Goal: Task Accomplishment & Management: Contribute content

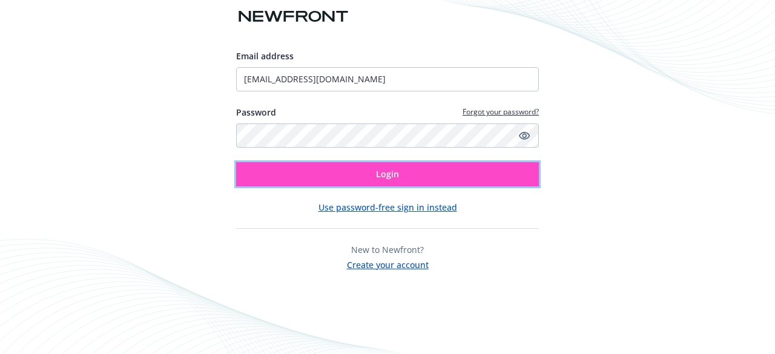
click at [293, 173] on button "Login" at bounding box center [387, 174] width 303 height 24
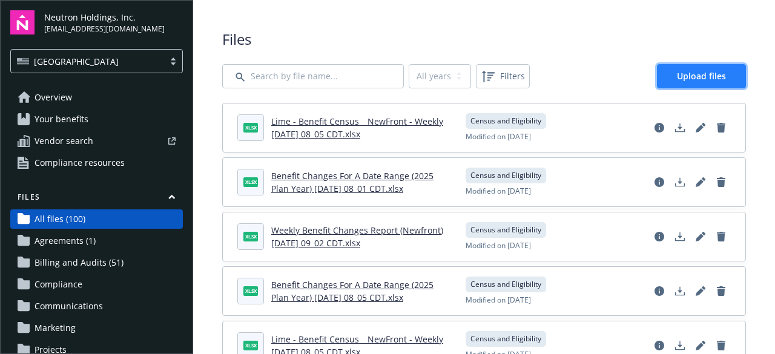
click at [681, 65] on link "Upload files" at bounding box center [701, 76] width 89 height 24
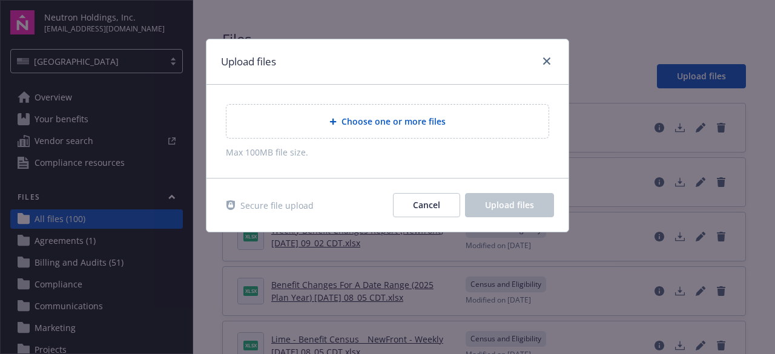
click at [386, 116] on span "Choose one or more files" at bounding box center [393, 121] width 104 height 13
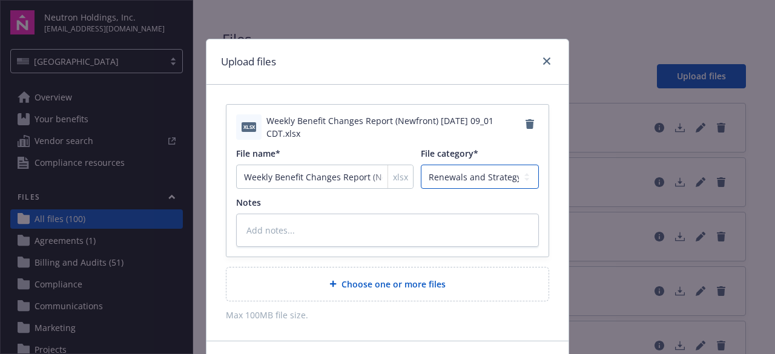
click at [471, 174] on select "Agreements Billing and Audits Census and Eligibility Communications Compliance …" at bounding box center [480, 177] width 118 height 24
select select "Census"
click at [421, 165] on select "Agreements Billing and Audits Census and Eligibility Communications Compliance …" at bounding box center [480, 177] width 118 height 24
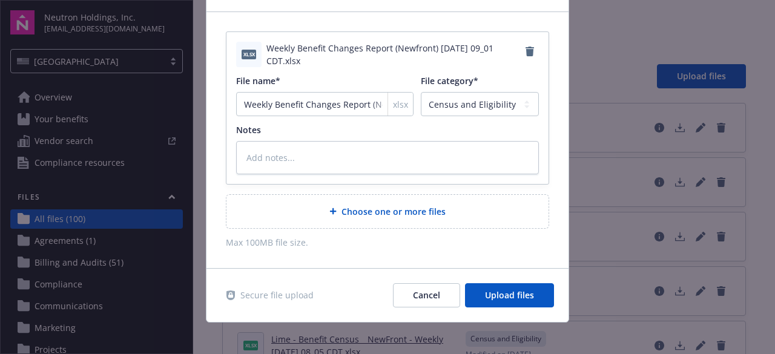
scroll to position [77, 0]
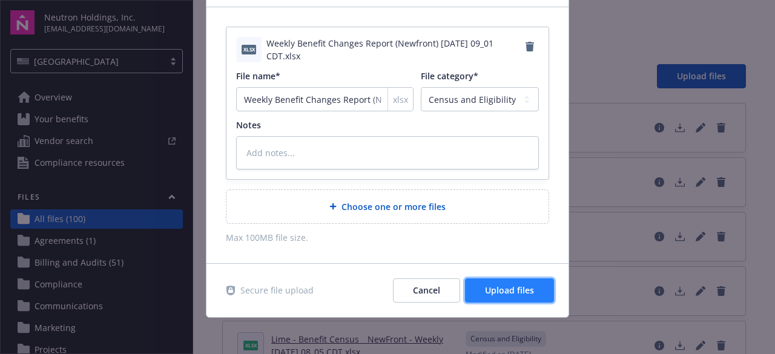
click at [485, 284] on span "Upload files" at bounding box center [509, 289] width 49 height 11
type textarea "x"
